Goal: Task Accomplishment & Management: Manage account settings

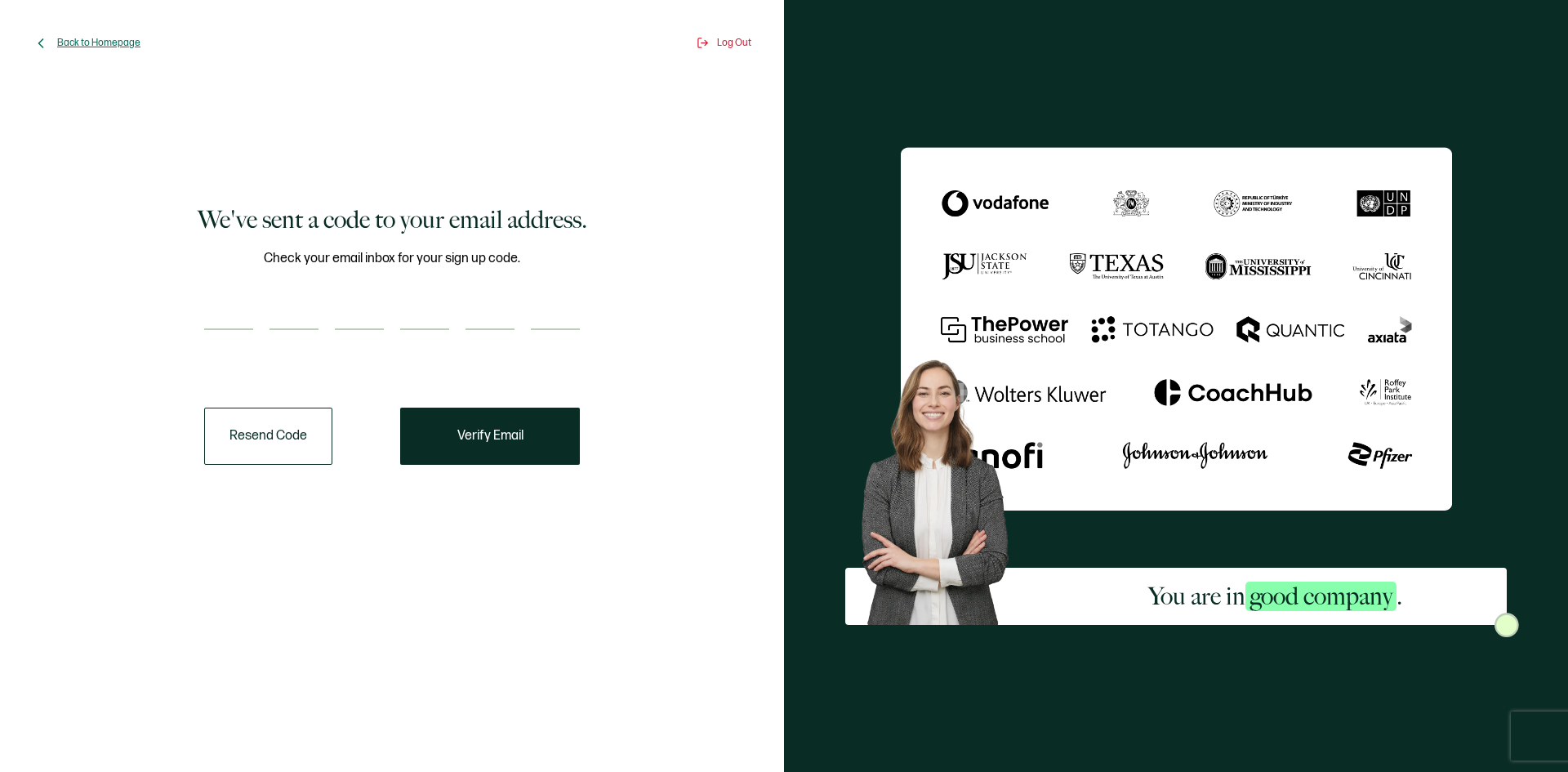
click at [114, 41] on span "Back to Homepage" at bounding box center [99, 43] width 83 height 12
click at [735, 49] on div "Back to Homepage Log Out" at bounding box center [392, 43] width 719 height 37
click at [731, 45] on span "Log Out" at bounding box center [734, 43] width 34 height 12
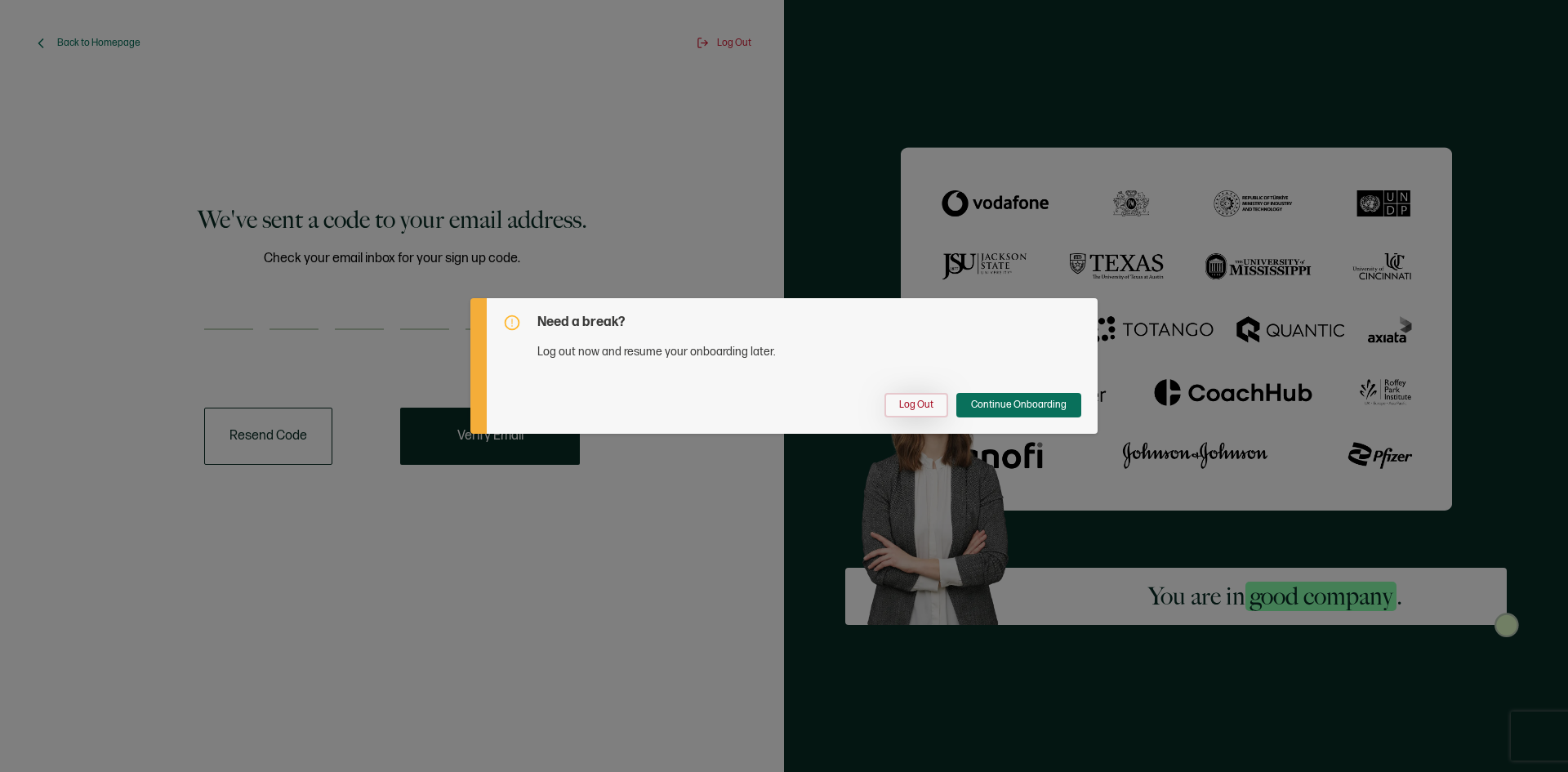
click at [906, 396] on button "Log Out" at bounding box center [916, 405] width 63 height 25
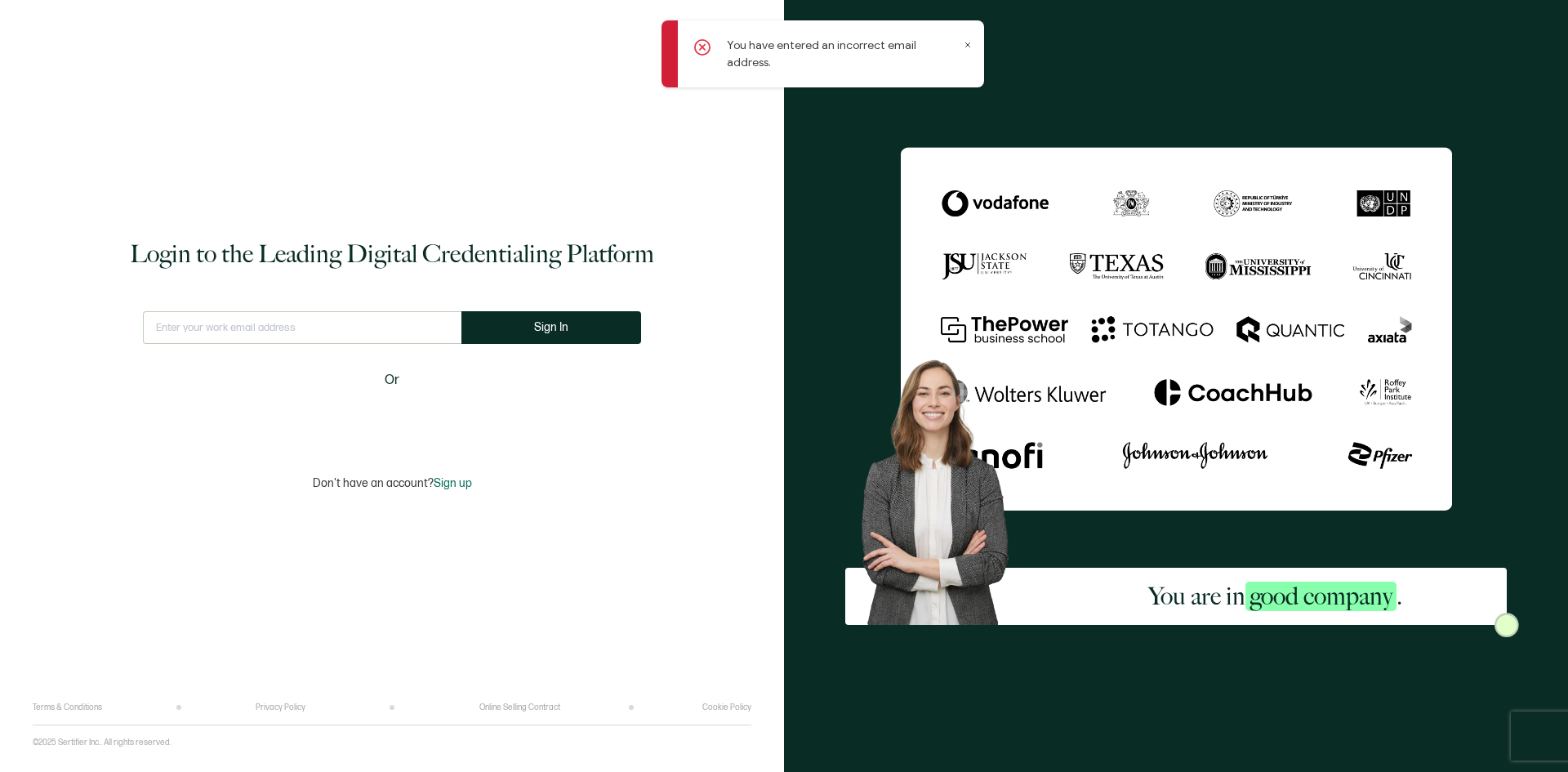
click at [444, 484] on span "Sign up" at bounding box center [453, 483] width 39 height 14
